Goal: Task Accomplishment & Management: Manage account settings

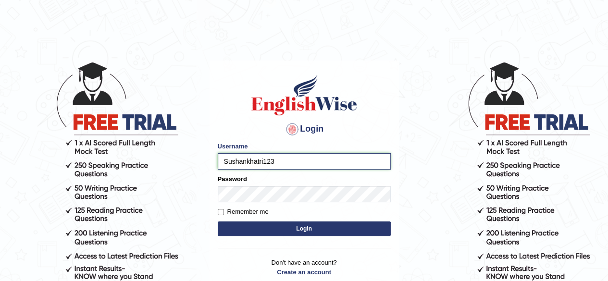
drag, startPoint x: 281, startPoint y: 160, endPoint x: 224, endPoint y: 161, distance: 57.2
click at [224, 161] on input "Sushankhatri123" at bounding box center [304, 161] width 173 height 16
type input "Sushankhatri123"
click at [220, 212] on input "Remember me" at bounding box center [221, 212] width 6 height 6
checkbox input "true"
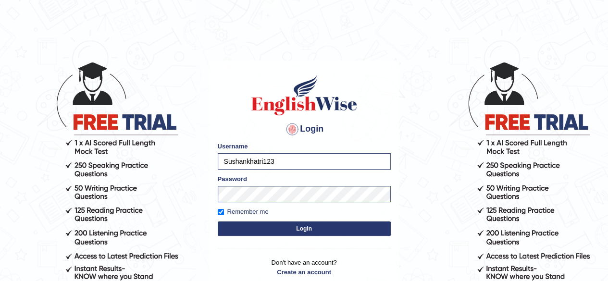
click at [297, 229] on button "Login" at bounding box center [304, 229] width 173 height 14
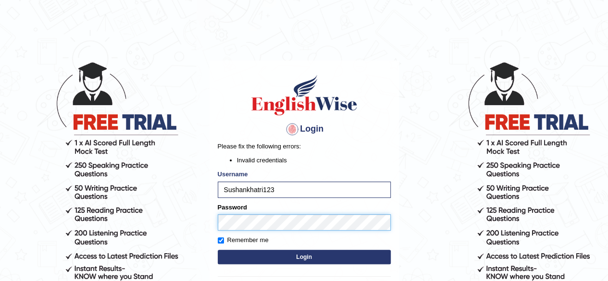
click at [218, 250] on button "Login" at bounding box center [304, 257] width 173 height 14
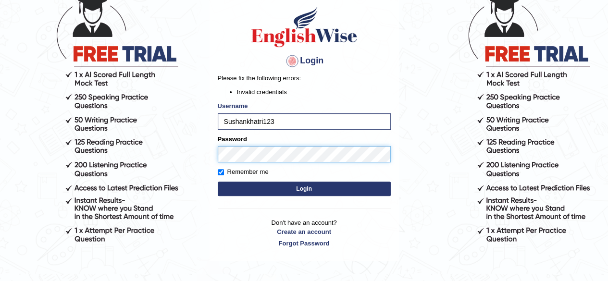
scroll to position [67, 0]
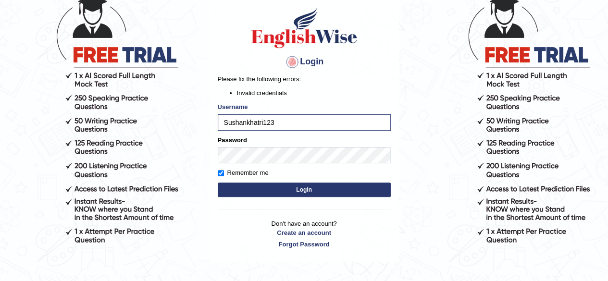
click at [297, 188] on button "Login" at bounding box center [304, 190] width 173 height 14
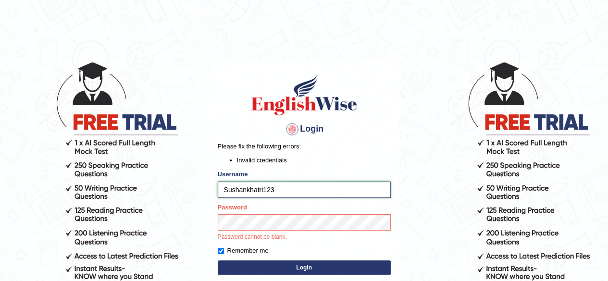
drag, startPoint x: 282, startPoint y: 191, endPoint x: 225, endPoint y: 190, distance: 56.8
click at [225, 190] on input "Sushankhatri123" at bounding box center [304, 190] width 173 height 16
click at [409, 188] on body "Login Please fix the following errors: Invalid credentials Username Sushankhatr…" at bounding box center [304, 170] width 608 height 281
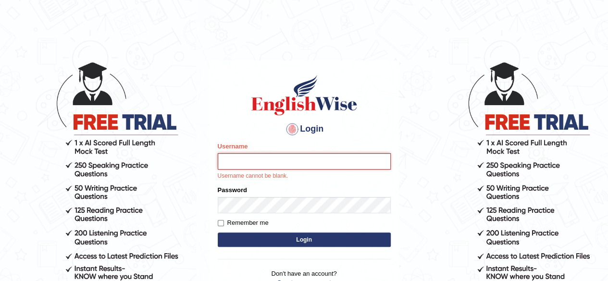
click at [307, 158] on input "Username" at bounding box center [304, 161] width 173 height 16
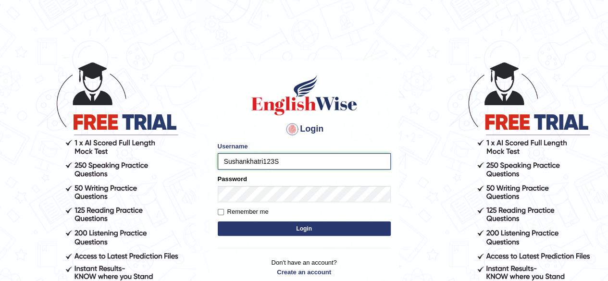
type input "Sushankhatri123"
click at [299, 229] on button "Login" at bounding box center [304, 229] width 173 height 14
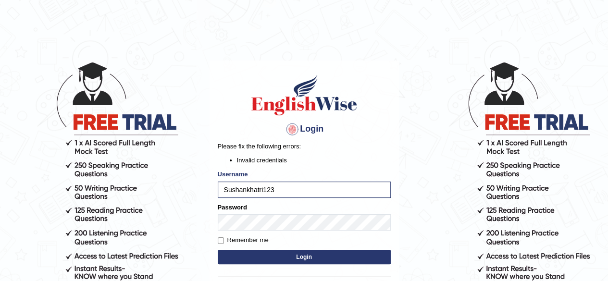
click at [302, 255] on button "Login" at bounding box center [304, 257] width 173 height 14
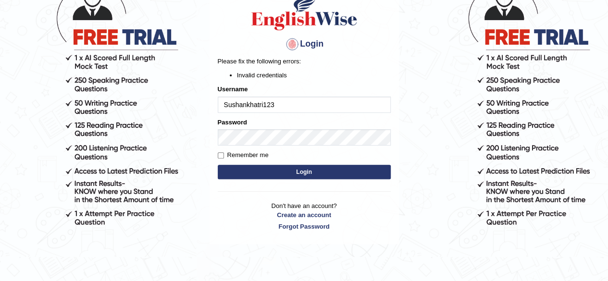
scroll to position [86, 0]
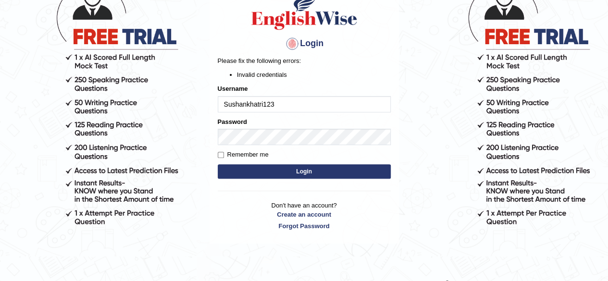
click at [299, 175] on button "Login" at bounding box center [304, 171] width 173 height 14
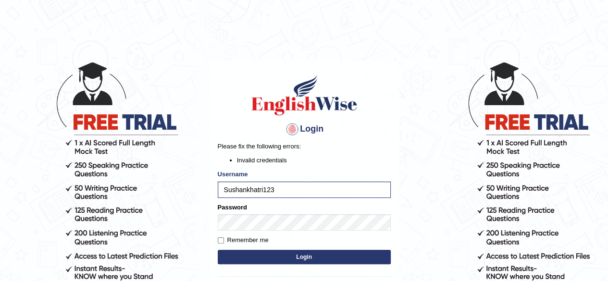
click at [289, 256] on button "Login" at bounding box center [304, 257] width 173 height 14
click at [282, 183] on input "Sushankhatri123" at bounding box center [304, 190] width 173 height 16
type input "S"
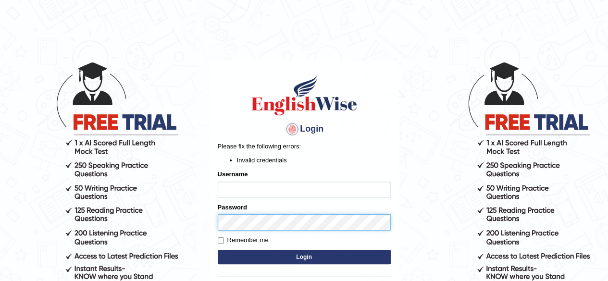
click at [276, 222] on div "Password" at bounding box center [304, 217] width 173 height 28
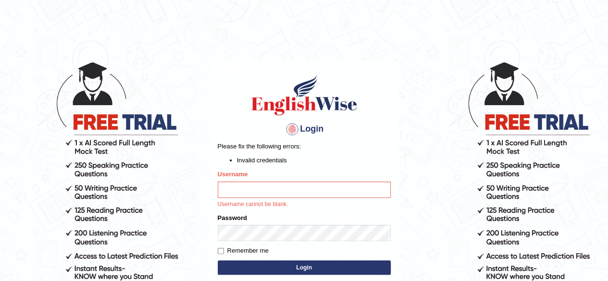
click at [411, 128] on body "Login Please fix the following errors: Invalid credentials Username Username ca…" at bounding box center [304, 170] width 608 height 281
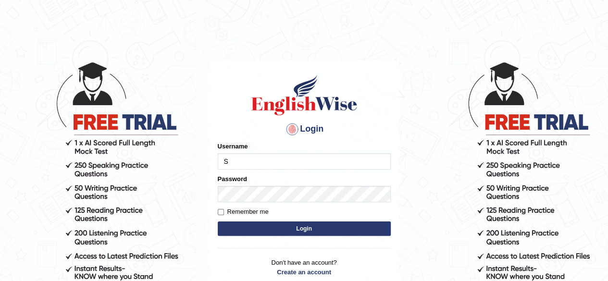
type input "Sushankhatri123"
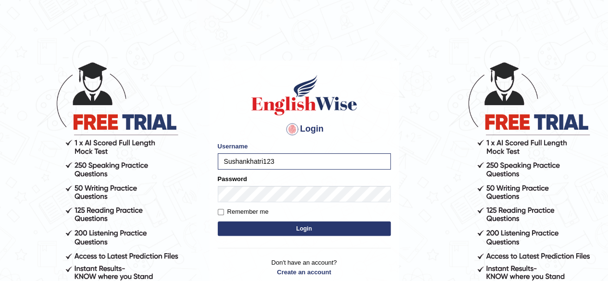
click at [310, 230] on button "Login" at bounding box center [304, 229] width 173 height 14
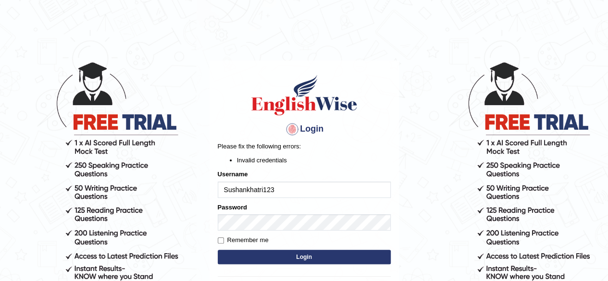
click at [301, 260] on button "Login" at bounding box center [304, 257] width 173 height 14
